Goal: Obtain resource: Download file/media

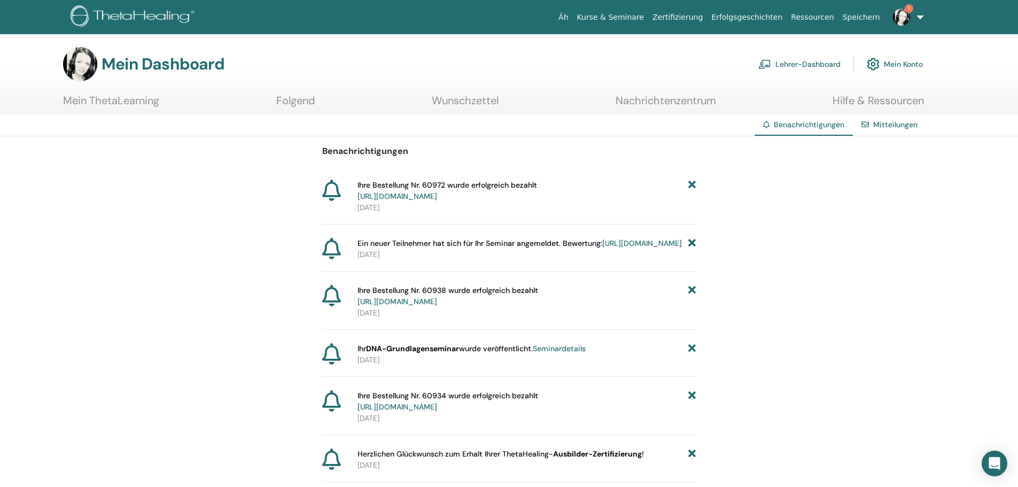
click at [899, 21] on img at bounding box center [901, 17] width 17 height 17
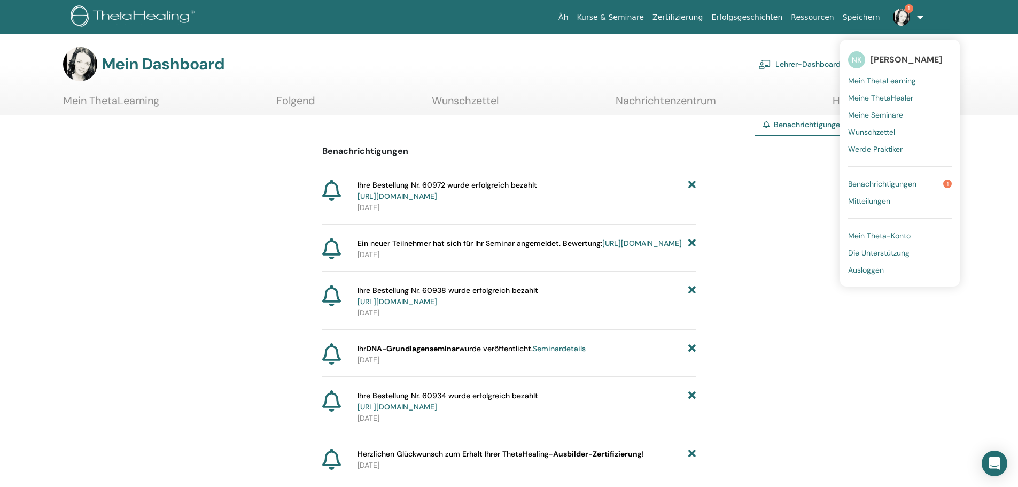
click at [916, 184] on font "Benachrichtigungen" at bounding box center [882, 184] width 68 height 10
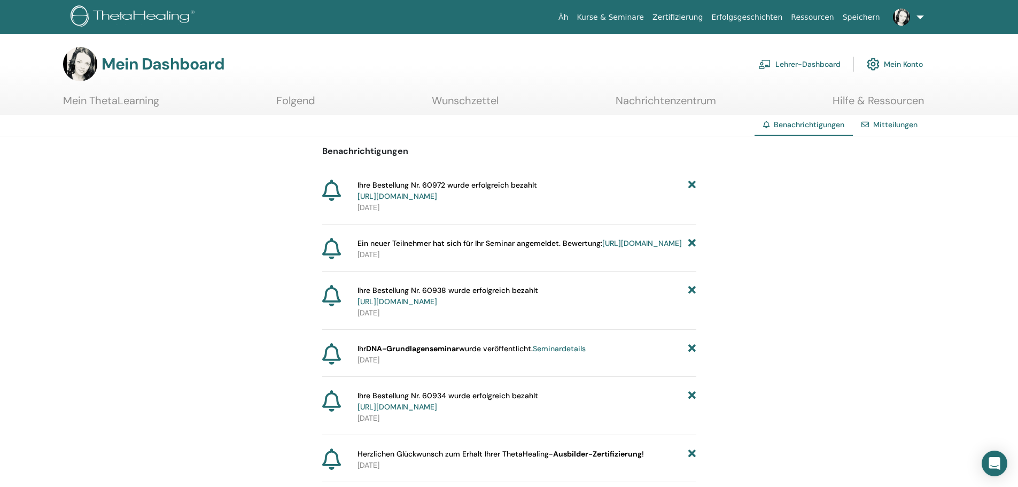
click at [126, 103] on font "Mein ThetaLearning" at bounding box center [111, 101] width 96 height 14
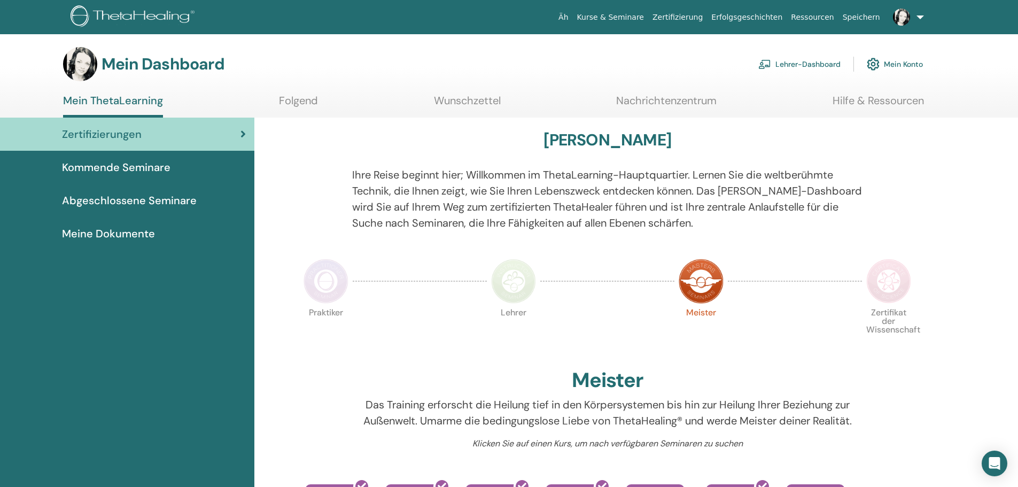
click at [797, 64] on font "Lehrer-Dashboard" at bounding box center [807, 65] width 65 height 10
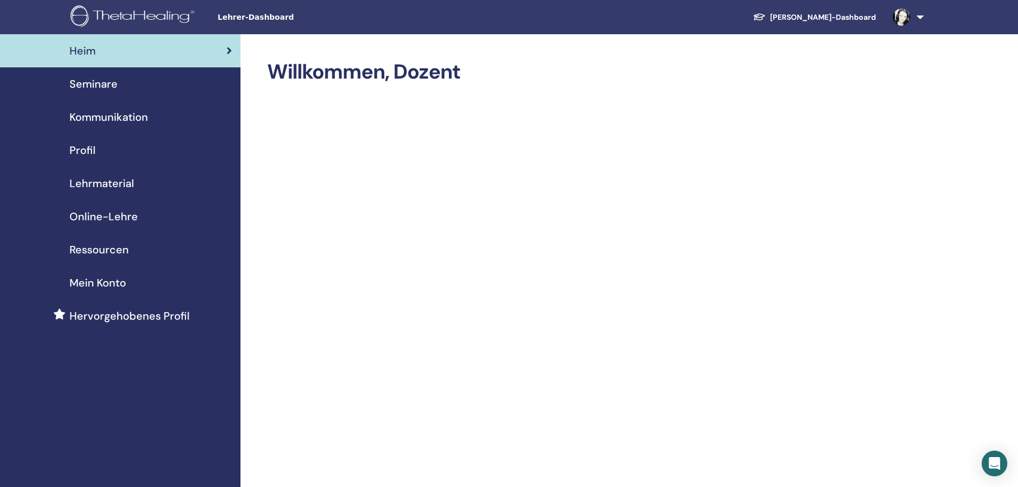
click at [110, 183] on font "Lehrmaterial" at bounding box center [101, 183] width 65 height 14
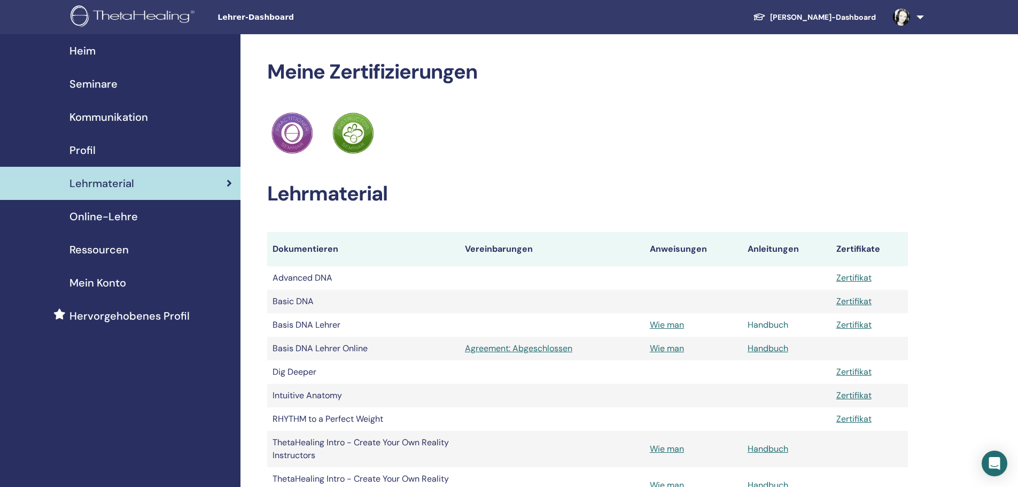
click at [776, 325] on link "Handbuch" at bounding box center [767, 324] width 41 height 11
